Goal: Information Seeking & Learning: Learn about a topic

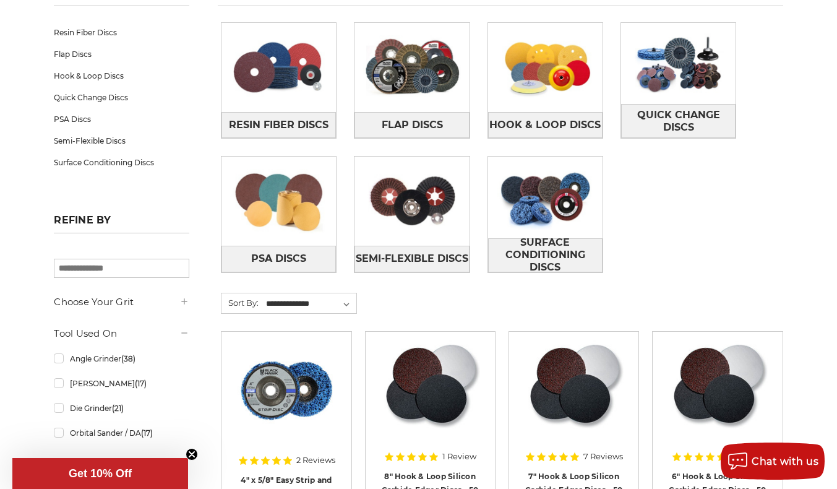
scroll to position [242, 0]
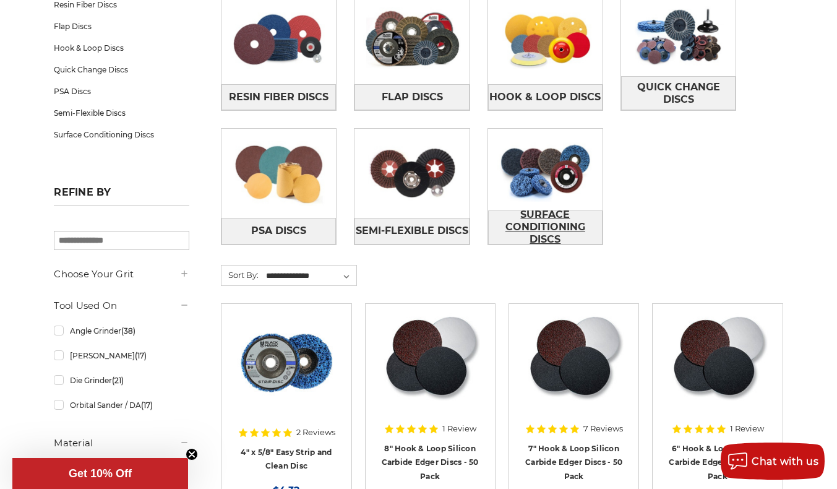
click at [593, 231] on span "Surface Conditioning Discs" at bounding box center [545, 227] width 113 height 46
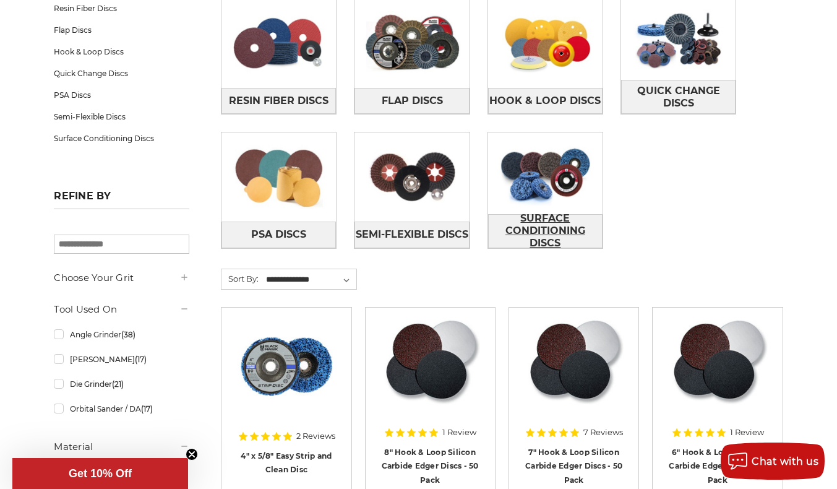
scroll to position [238, 0]
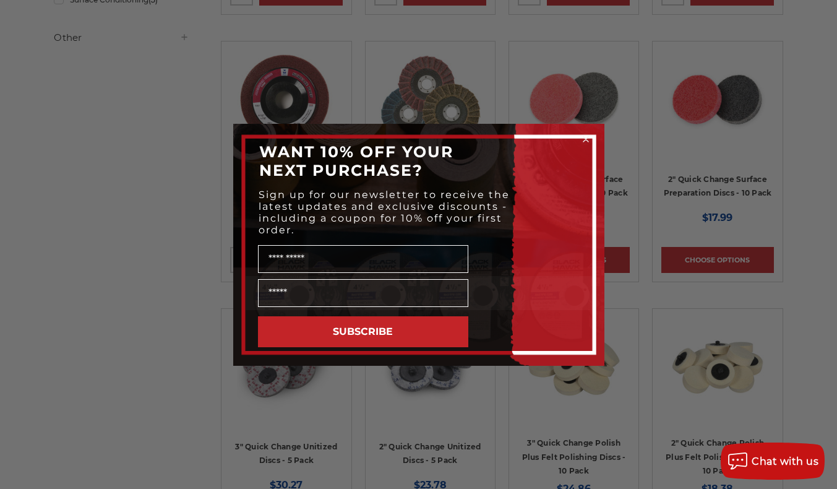
scroll to position [785, 0]
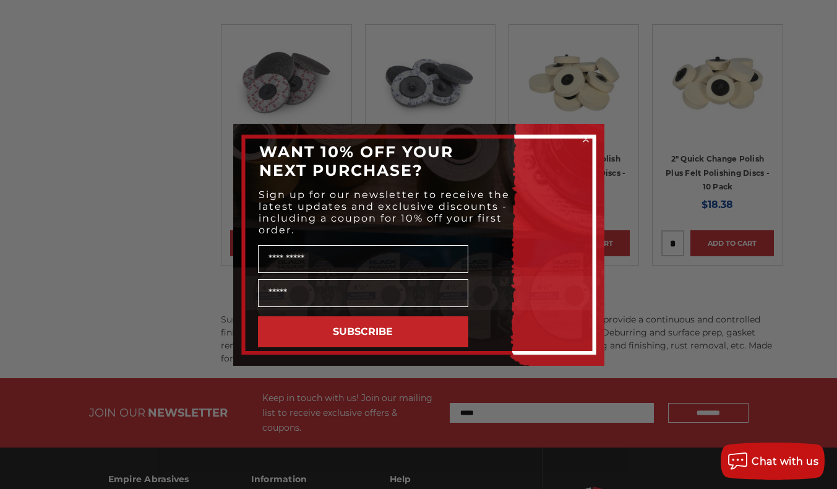
click at [7, 150] on div "Close dialog WANT 10% OFF YOUR NEXT PURCHASE? Sign up for our newsletter to rec…" at bounding box center [418, 244] width 837 height 489
click at [142, 209] on div "Close dialog WANT 10% OFF YOUR NEXT PURCHASE? Sign up for our newsletter to rec…" at bounding box center [418, 244] width 837 height 489
click at [583, 142] on circle "Close dialog" at bounding box center [586, 139] width 12 height 12
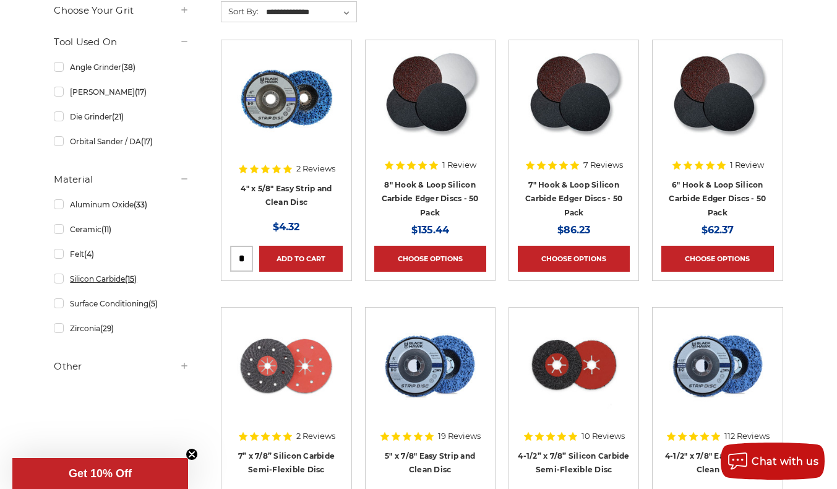
click at [58, 282] on link "Silicon Carbide (15)" at bounding box center [122, 279] width 136 height 22
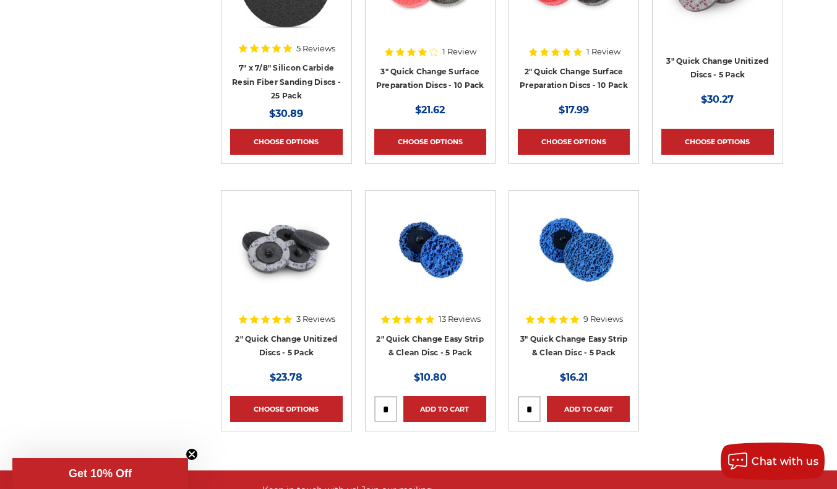
scroll to position [888, 0]
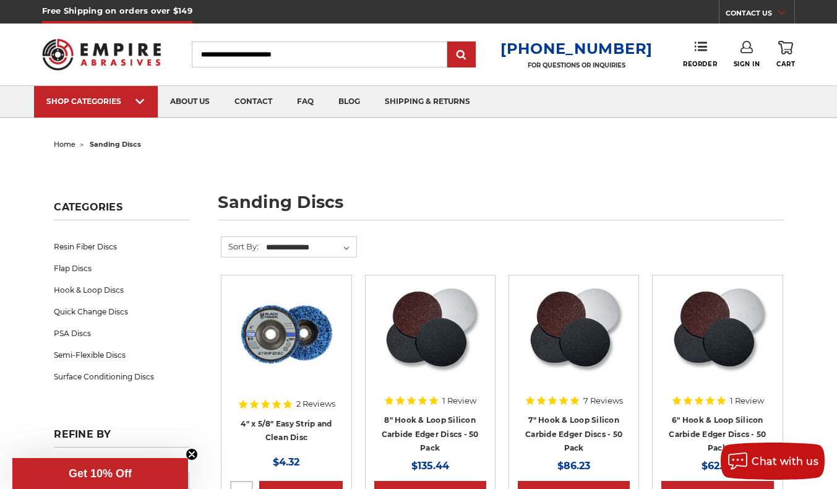
scroll to position [4, 0]
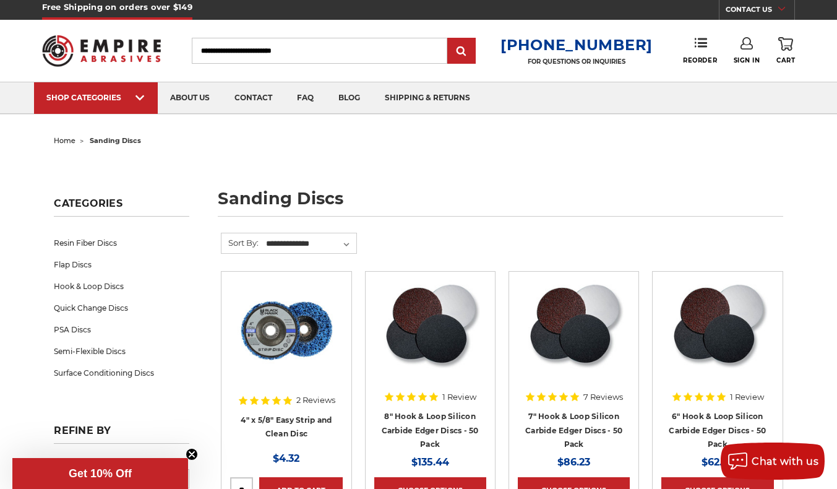
click at [303, 113] on img at bounding box center [271, 113] width 121 height 0
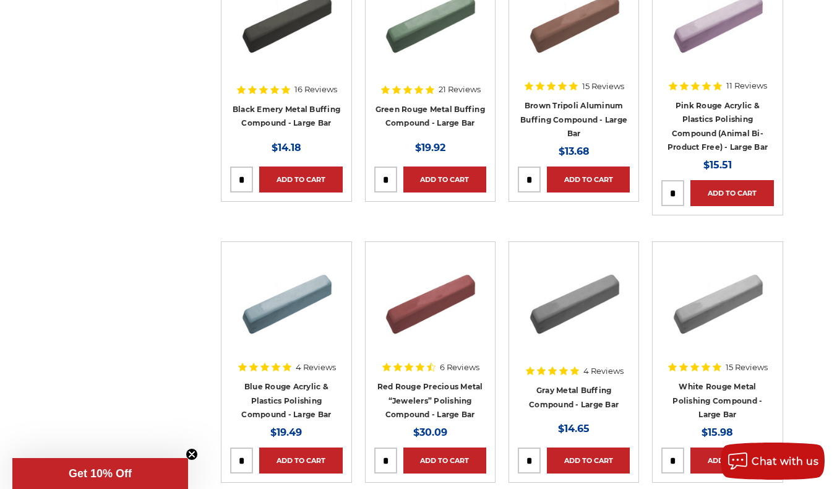
scroll to position [251, 0]
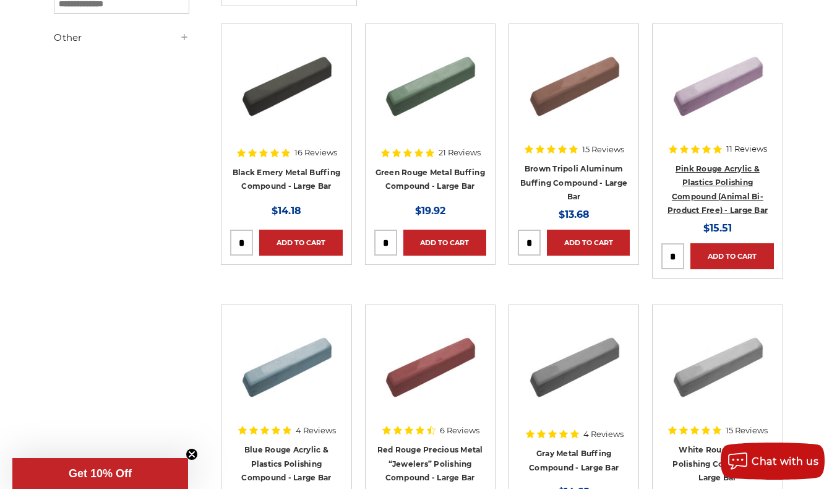
click at [725, 182] on link "Pink Rouge Acrylic & Plastics Polishing Compound (Animal Bi-Product Free) - Lar…" at bounding box center [718, 189] width 100 height 51
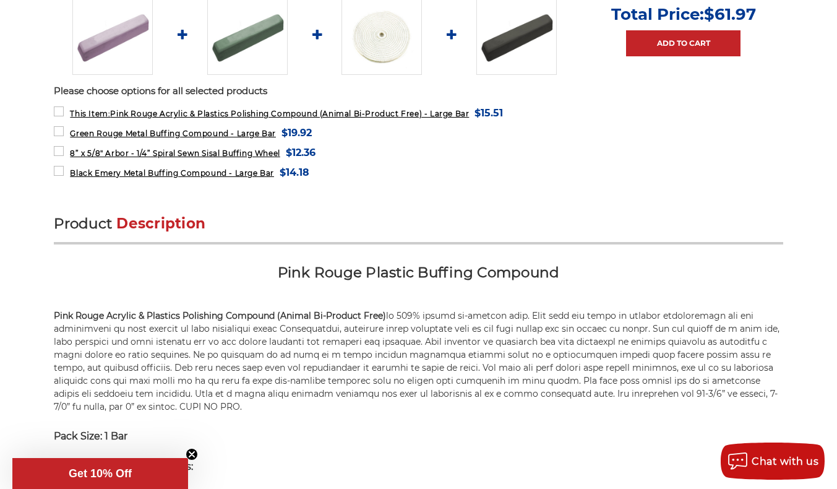
scroll to position [624, 0]
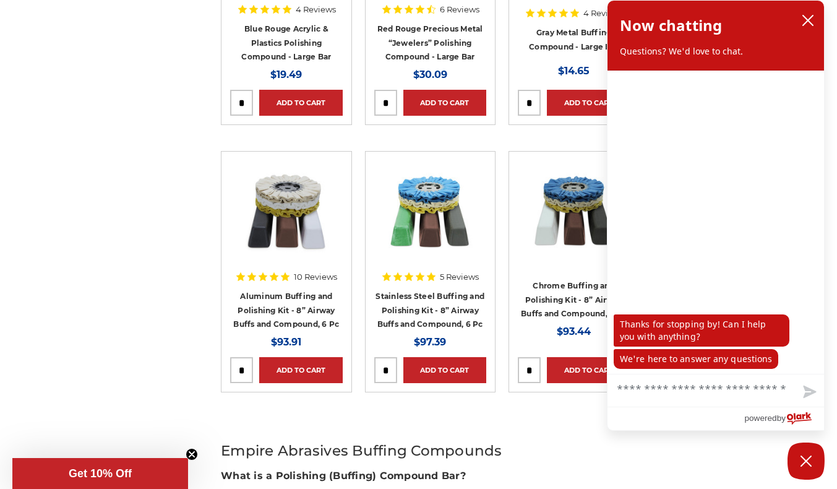
scroll to position [674, 0]
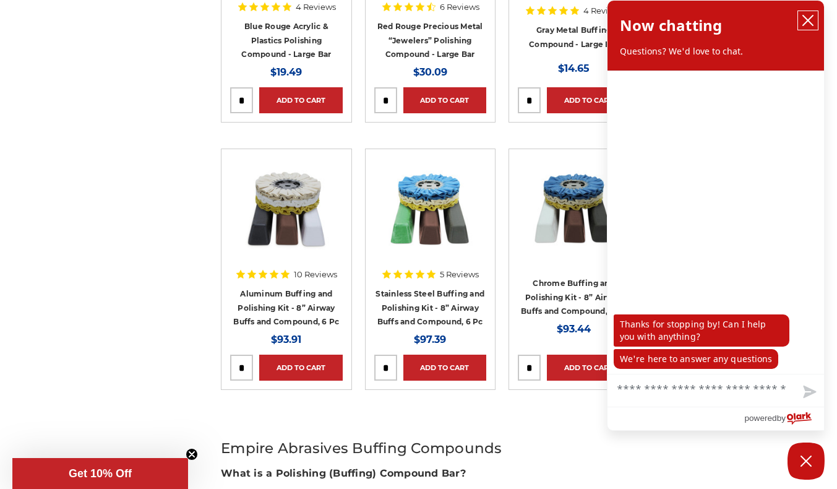
click at [807, 20] on icon "close chatbox" at bounding box center [808, 20] width 10 height 10
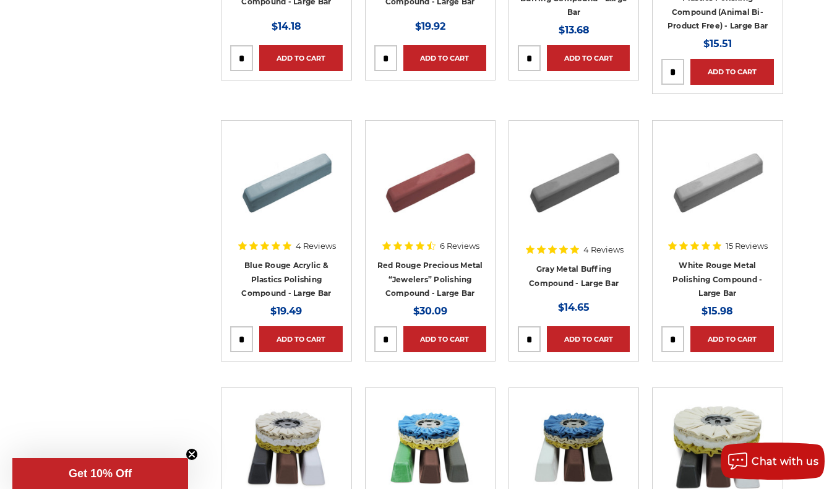
scroll to position [0, 0]
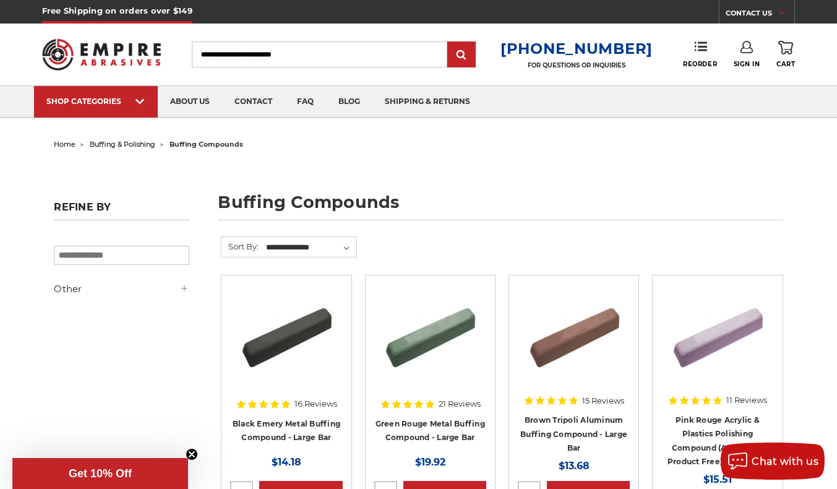
click at [66, 117] on span "hand files" at bounding box center [119, 117] width 127 height 0
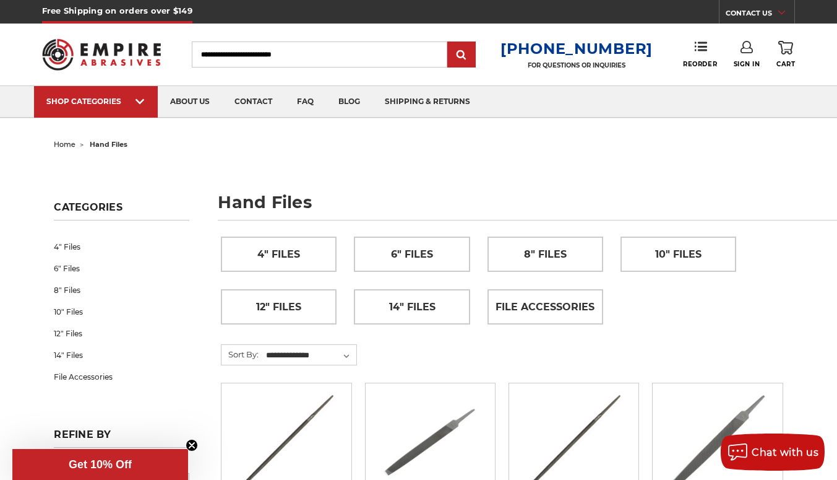
click at [548, 117] on link "Surface Conditioning Products" at bounding box center [536, 117] width 121 height 0
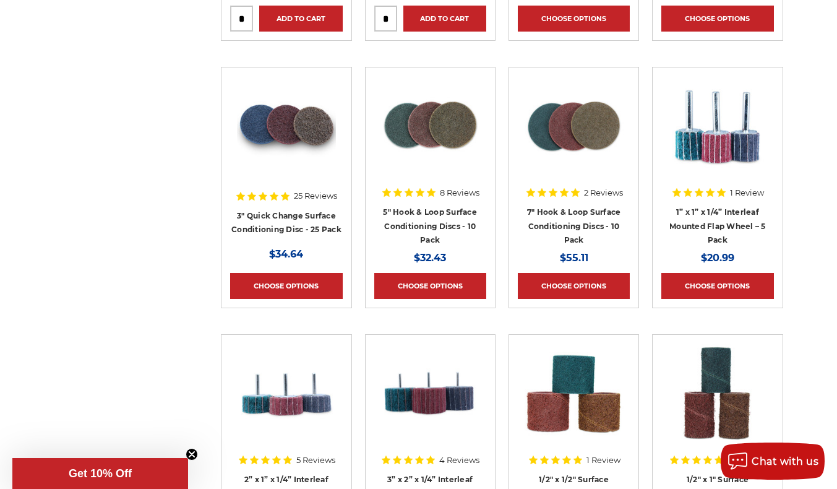
scroll to position [1278, 0]
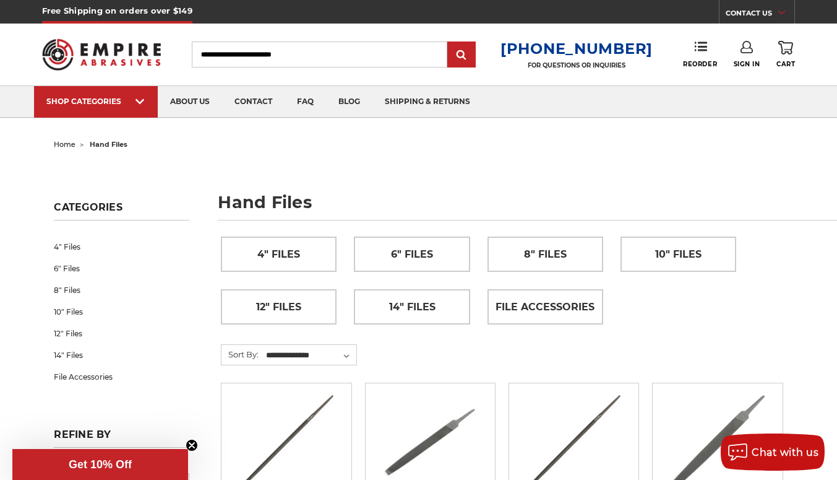
click at [397, 117] on link "Polishing Discs" at bounding box center [404, 117] width 121 height 0
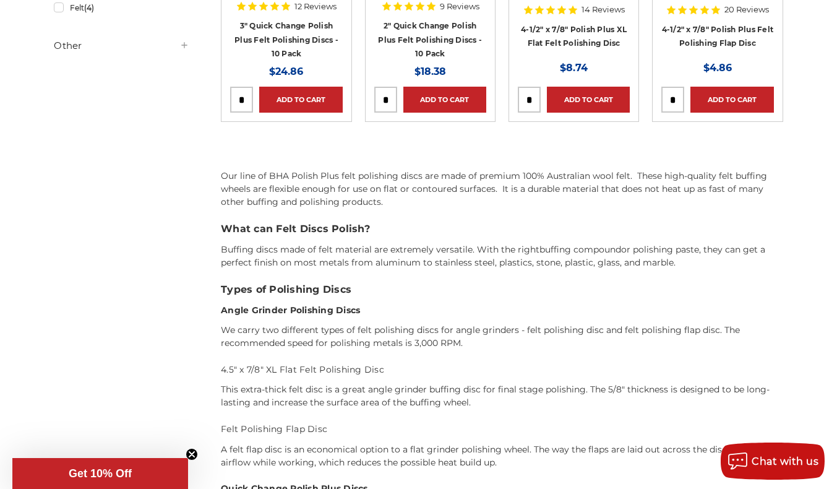
scroll to position [139, 0]
